Goal: Obtain resource: Download file/media

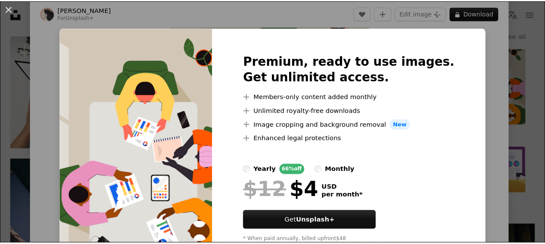
scroll to position [34, 0]
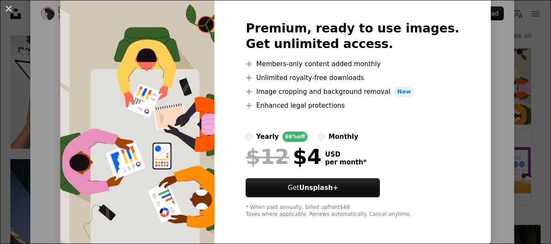
click at [523, 67] on div "An X shape Premium, ready to use images. Get unlimited access. A plus sign Memb…" at bounding box center [275, 122] width 551 height 244
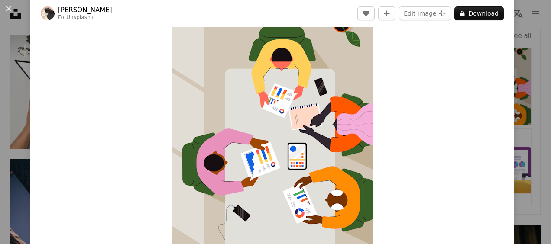
click at [525, 45] on div "An X shape [PERSON_NAME] For Unsplash+ A heart A plus sign Edit image Plus sign…" at bounding box center [275, 122] width 551 height 244
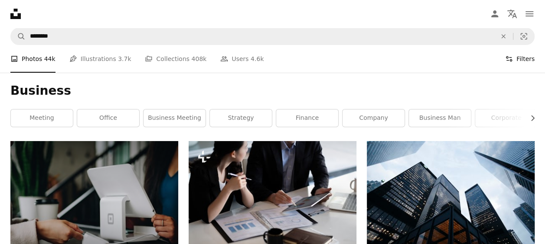
click at [527, 65] on button "Filters Filters" at bounding box center [519, 59] width 29 height 28
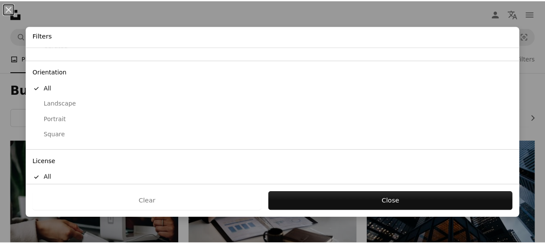
scroll to position [98, 0]
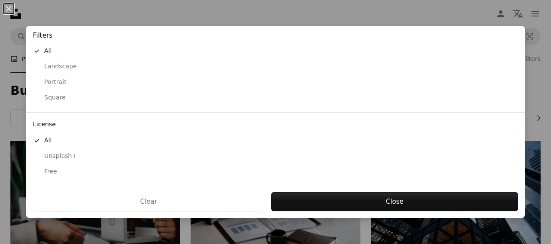
click at [50, 168] on div "Free" at bounding box center [275, 172] width 485 height 9
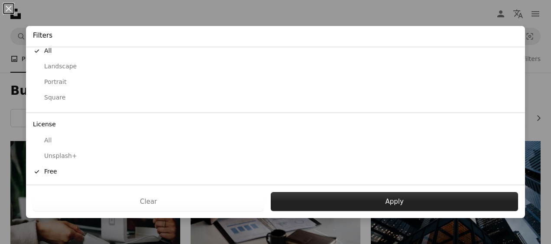
click at [303, 200] on button "Apply" at bounding box center [394, 201] width 247 height 19
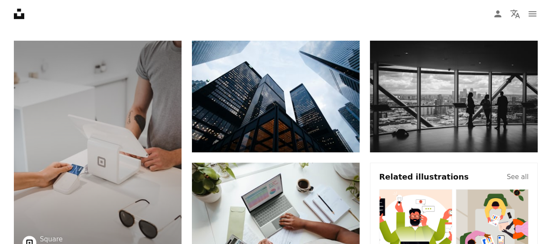
scroll to position [203, 0]
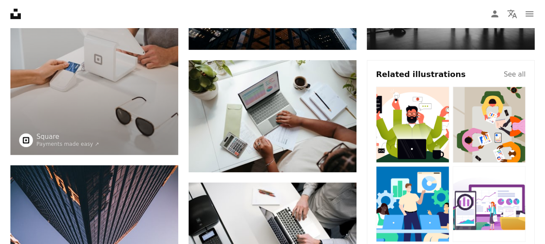
click at [496, 155] on img at bounding box center [488, 125] width 73 height 76
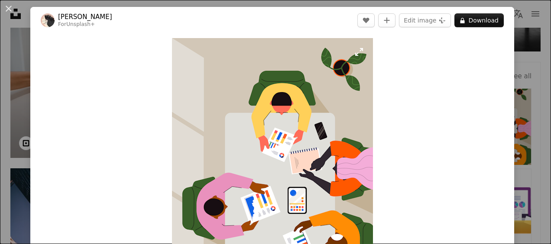
scroll to position [136, 0]
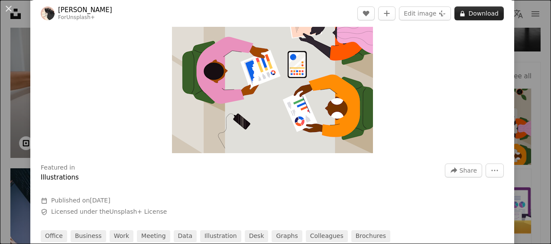
click at [471, 9] on button "A lock Download" at bounding box center [479, 14] width 49 height 14
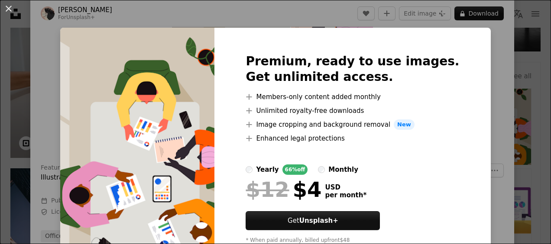
click at [493, 34] on div "An X shape Premium, ready to use images. Get unlimited access. A plus sign Memb…" at bounding box center [275, 122] width 551 height 244
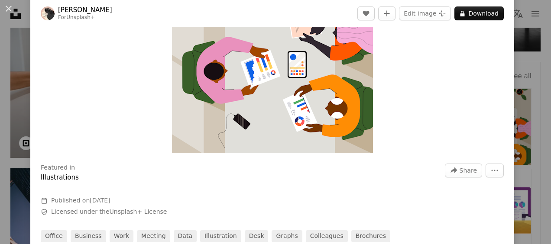
click at [521, 29] on div "An X shape [PERSON_NAME] For Unsplash+ A heart A plus sign Edit image Plus sign…" at bounding box center [275, 122] width 551 height 244
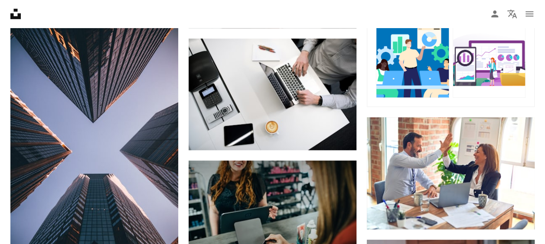
scroll to position [373, 0]
